Goal: Check status

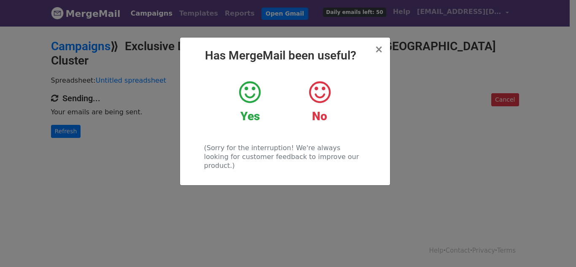
click at [252, 101] on icon at bounding box center [249, 92] width 21 height 25
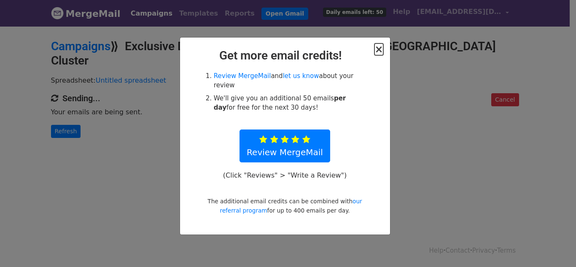
click at [381, 50] on span "×" at bounding box center [378, 49] width 8 height 12
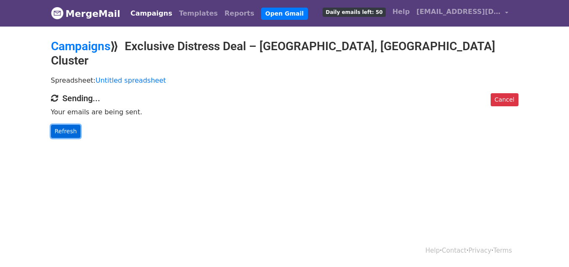
click at [70, 125] on link "Refresh" at bounding box center [66, 131] width 30 height 13
